Goal: Entertainment & Leisure: Consume media (video, audio)

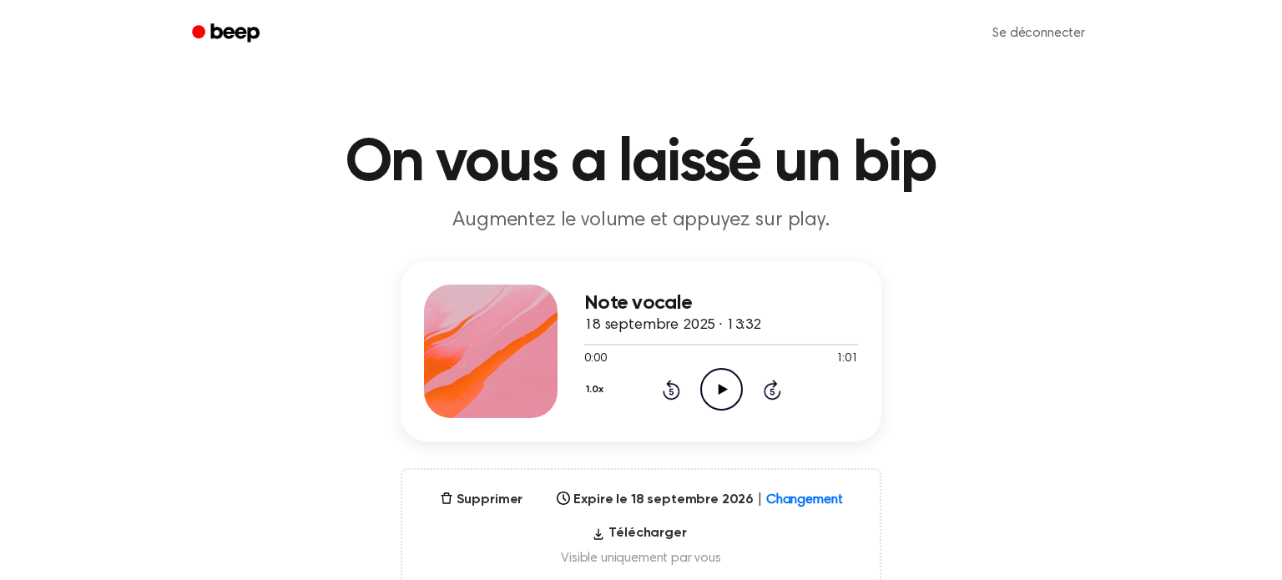
click at [720, 385] on icon "Play Audio" at bounding box center [721, 389] width 43 height 43
click at [733, 390] on icon "Play Audio" at bounding box center [721, 389] width 43 height 43
click at [720, 398] on icon "Play Audio" at bounding box center [721, 389] width 43 height 43
click at [716, 397] on icon "Pause Audio" at bounding box center [721, 389] width 43 height 43
click at [710, 388] on icon "Play Audio" at bounding box center [721, 389] width 43 height 43
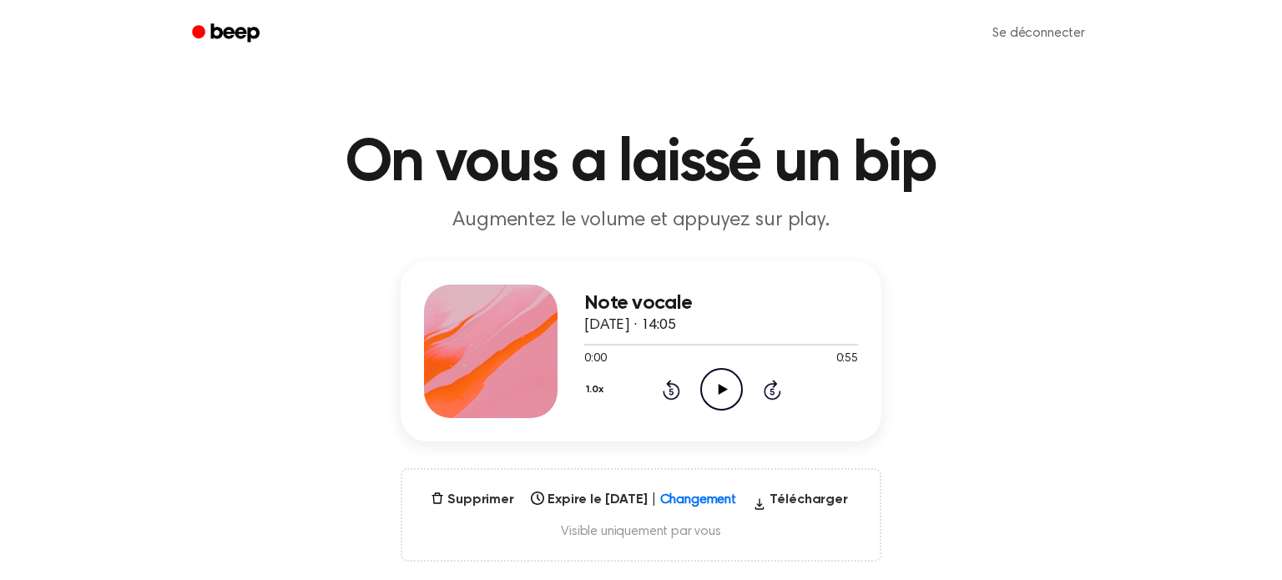
click at [733, 421] on div "Note vocale 18 septembre 2025 · 14:05 0:00 0:55 Votre navigateur ne prend pas e…" at bounding box center [640, 351] width 481 height 180
click at [729, 408] on circle at bounding box center [721, 389] width 41 height 41
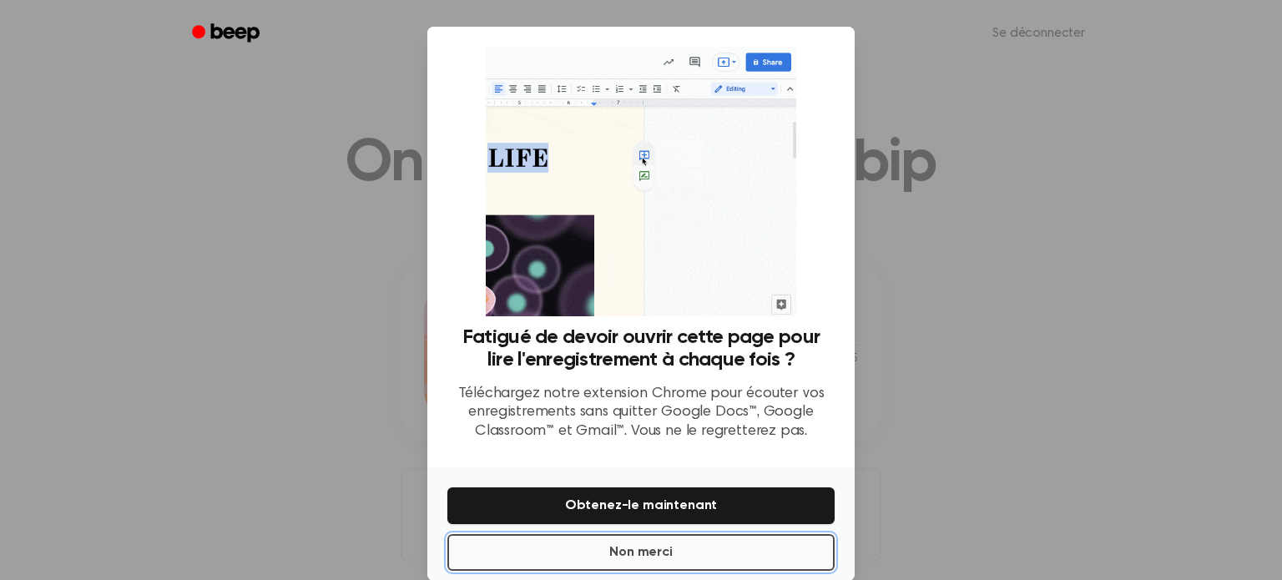
click at [678, 560] on button "Non merci" at bounding box center [640, 552] width 387 height 37
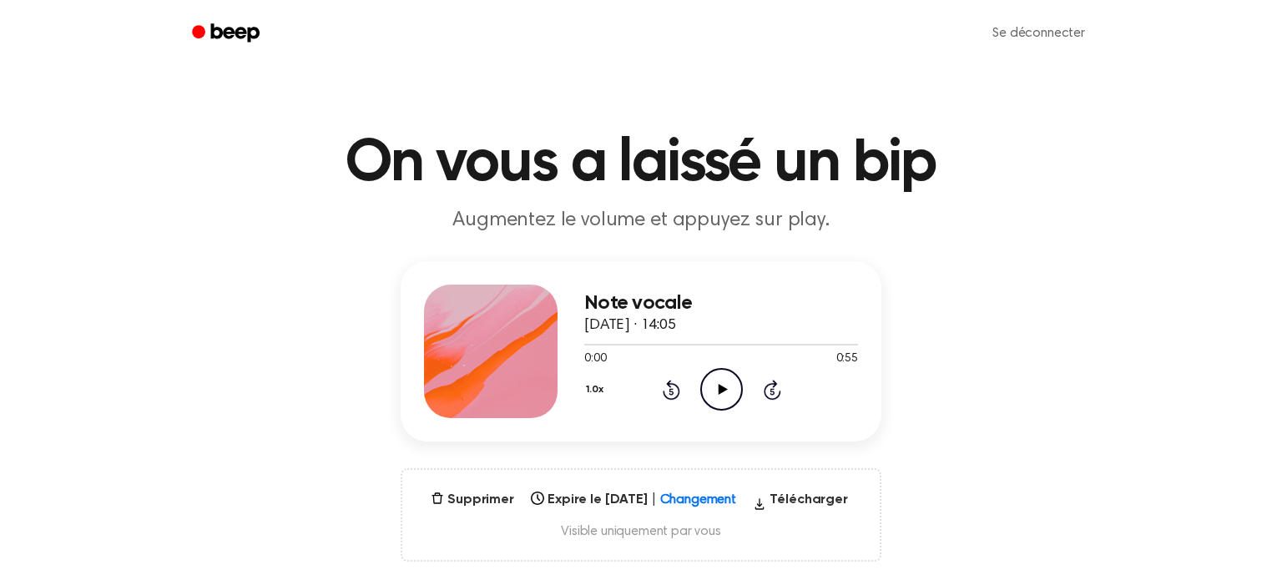
click at [718, 384] on icon "Play Audio" at bounding box center [721, 389] width 43 height 43
click at [714, 382] on icon "Pause Audio" at bounding box center [721, 389] width 43 height 43
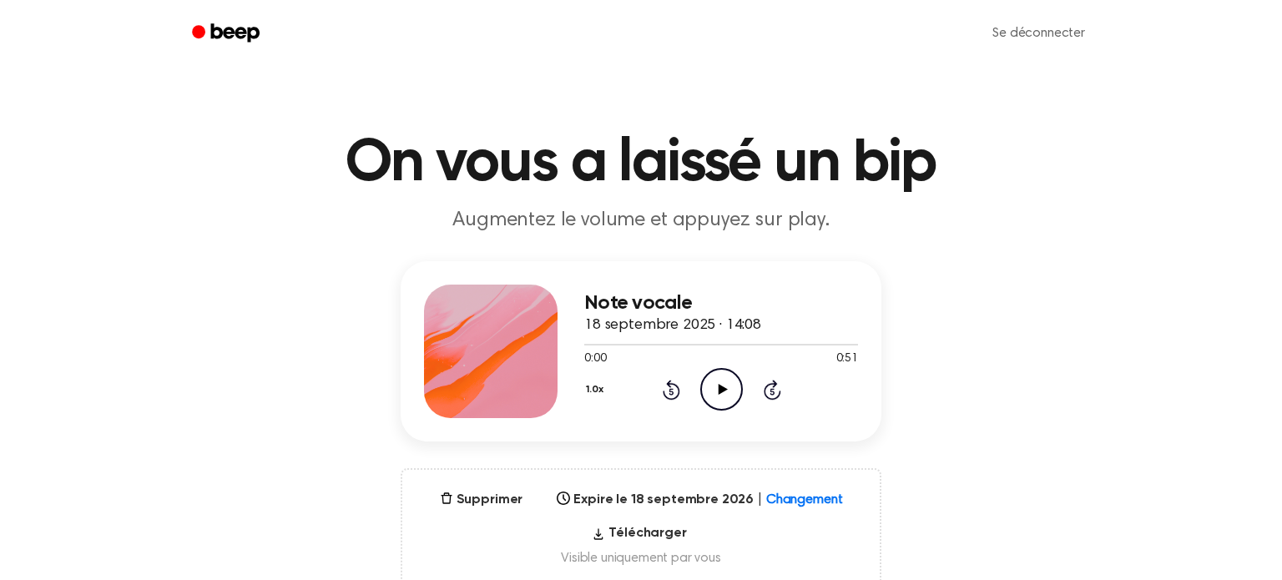
click at [728, 381] on icon "Play Audio" at bounding box center [721, 389] width 43 height 43
click at [718, 397] on icon "Play Audio" at bounding box center [721, 389] width 43 height 43
click at [642, 526] on font "Télécharger" at bounding box center [647, 532] width 78 height 13
click at [713, 399] on icon "Play Audio" at bounding box center [721, 389] width 43 height 43
click at [723, 396] on icon "Play Audio" at bounding box center [721, 389] width 43 height 43
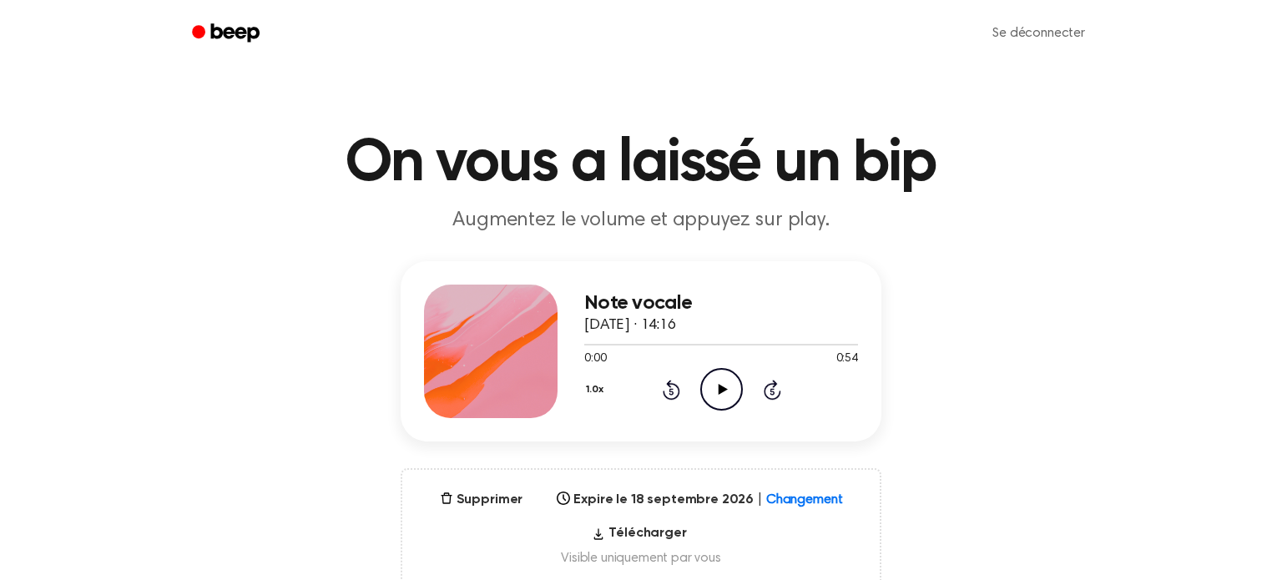
click at [716, 400] on icon "Play Audio" at bounding box center [721, 389] width 43 height 43
click at [726, 400] on icon "Play Audio" at bounding box center [721, 389] width 43 height 43
click at [732, 400] on icon "Play Audio" at bounding box center [721, 389] width 43 height 43
click at [1226, 436] on div "Note vocale [DATE] · 14:08 0:51 0:51 Votre navigateur ne prend pas en charge l'…" at bounding box center [640, 424] width 1241 height 327
